Goal: Task Accomplishment & Management: Complete application form

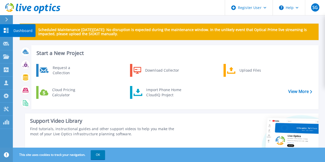
scroll to position [130, 0]
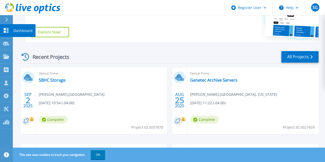
click at [8, 30] on icon at bounding box center [6, 30] width 5 height 5
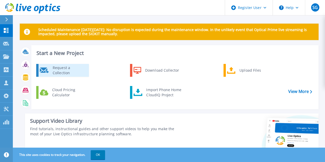
click at [76, 71] on div "Request a Collection" at bounding box center [69, 70] width 38 height 10
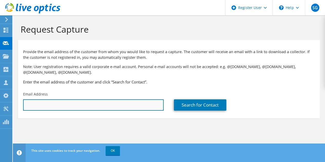
click at [105, 106] on input "text" at bounding box center [93, 105] width 141 height 11
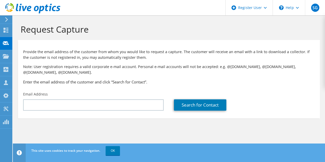
click at [134, 112] on div "Email Address" at bounding box center [93, 101] width 151 height 24
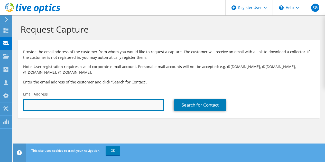
click at [135, 106] on input "text" at bounding box center [93, 105] width 141 height 11
paste input "bdavis@fgcu.edu"
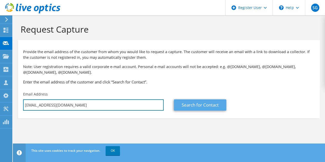
type input "bdavis@fgcu.edu"
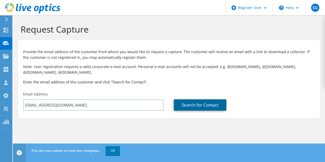
click at [187, 103] on link "Search for Contact" at bounding box center [200, 105] width 52 height 11
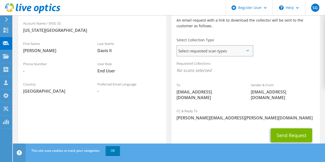
scroll to position [126, 0]
click at [210, 47] on span "Select requested scan types" at bounding box center [215, 51] width 76 height 10
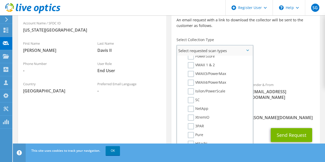
scroll to position [118, 0]
click at [195, 108] on label "NetApp" at bounding box center [198, 108] width 21 height 6
click at [0, 0] on input "NetApp" at bounding box center [0, 0] width 0 height 0
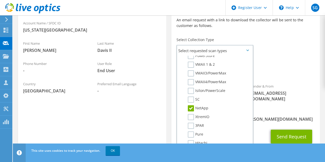
scroll to position [138, 0]
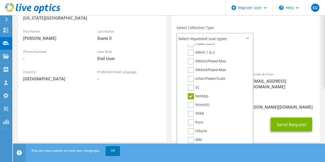
click at [267, 83] on span "liveoptics@liveoptics.com" at bounding box center [283, 83] width 64 height 11
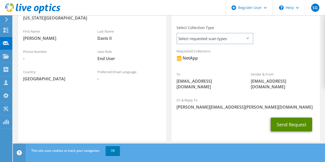
click at [289, 118] on button "Send Request" at bounding box center [291, 125] width 41 height 14
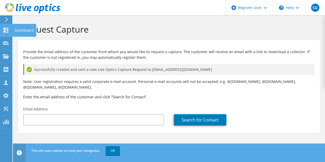
click at [6, 32] on icon at bounding box center [6, 30] width 6 height 5
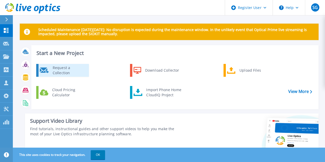
click at [58, 71] on div "Request a Collection" at bounding box center [69, 70] width 38 height 10
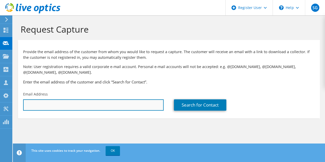
click at [129, 107] on input "text" at bounding box center [93, 105] width 141 height 11
paste input "[EMAIL_ADDRESS][DOMAIN_NAME]"
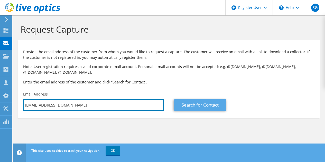
type input "[EMAIL_ADDRESS][DOMAIN_NAME]"
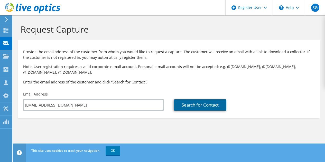
click at [200, 103] on link "Search for Contact" at bounding box center [200, 105] width 52 height 11
type input "FL Golf Coast University"
type input "Robert"
type input "Rojas"
type input "United States"
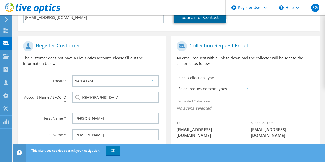
scroll to position [88, 0]
click at [239, 91] on span "Select requested scan types" at bounding box center [215, 88] width 76 height 10
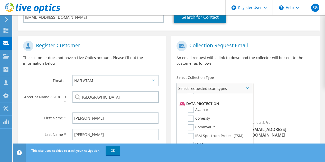
scroll to position [220, 0]
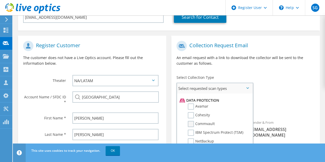
click at [202, 125] on label "Commvault" at bounding box center [201, 124] width 27 height 6
click at [0, 0] on input "Commvault" at bounding box center [0, 0] width 0 height 0
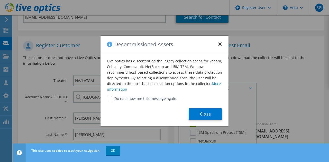
click at [219, 44] on button "×" at bounding box center [220, 43] width 4 height 4
